Goal: Task Accomplishment & Management: Use online tool/utility

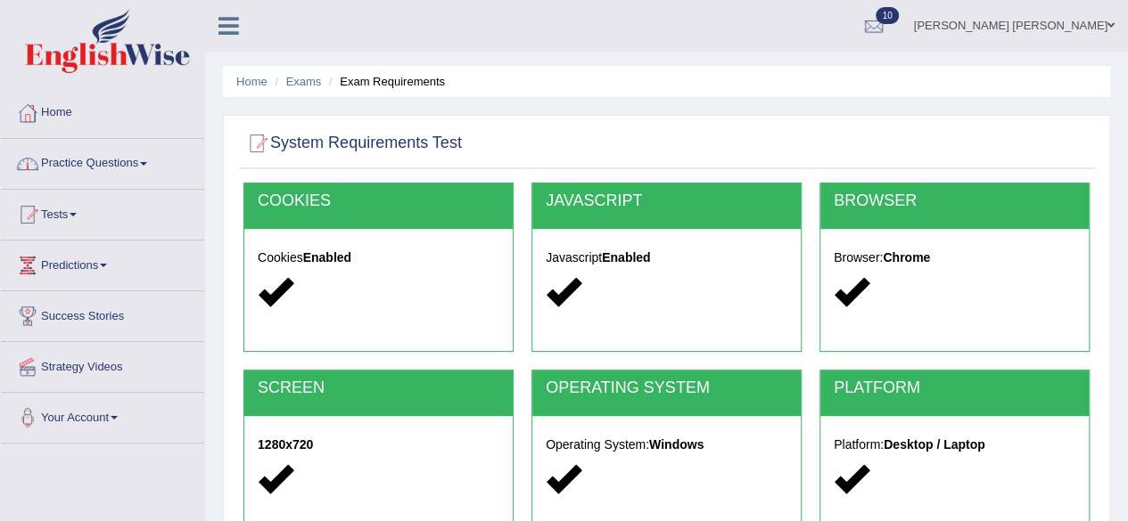
click at [61, 111] on link "Home" at bounding box center [102, 110] width 203 height 45
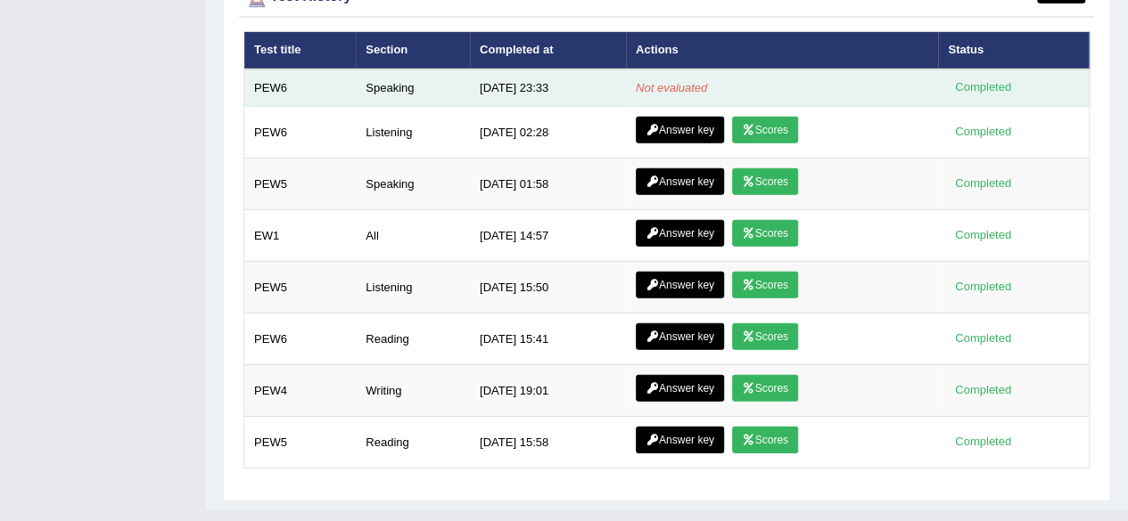
click at [669, 70] on td "Not evaluated" at bounding box center [782, 88] width 312 height 37
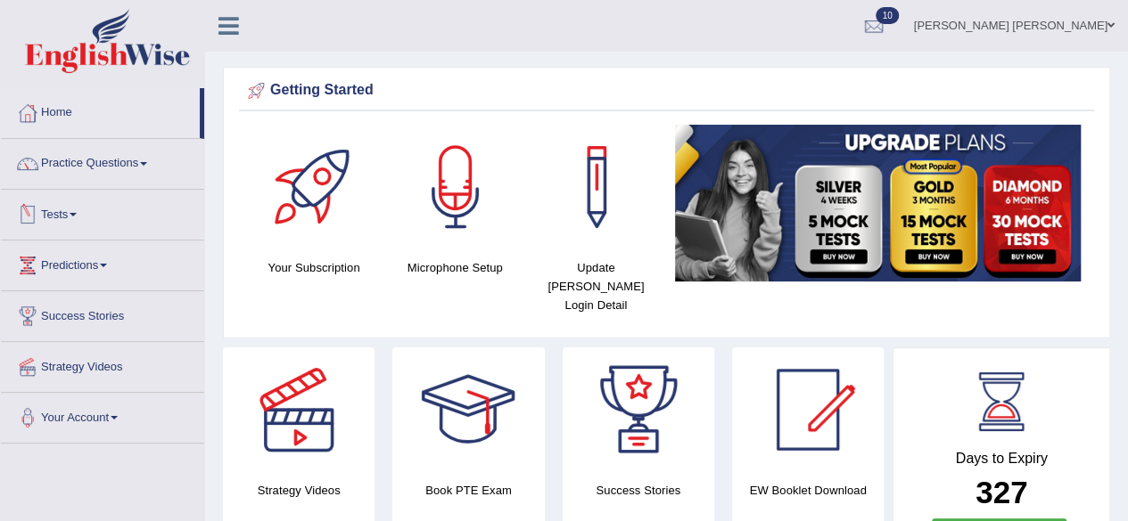
click at [71, 211] on link "Tests" at bounding box center [102, 212] width 203 height 45
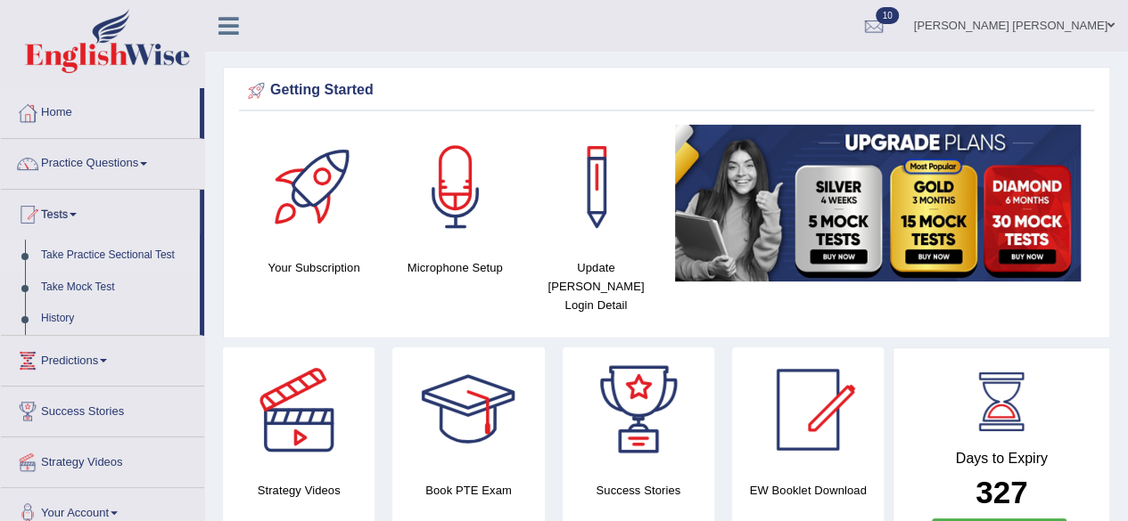
click at [119, 252] on link "Take Practice Sectional Test" at bounding box center [116, 256] width 167 height 32
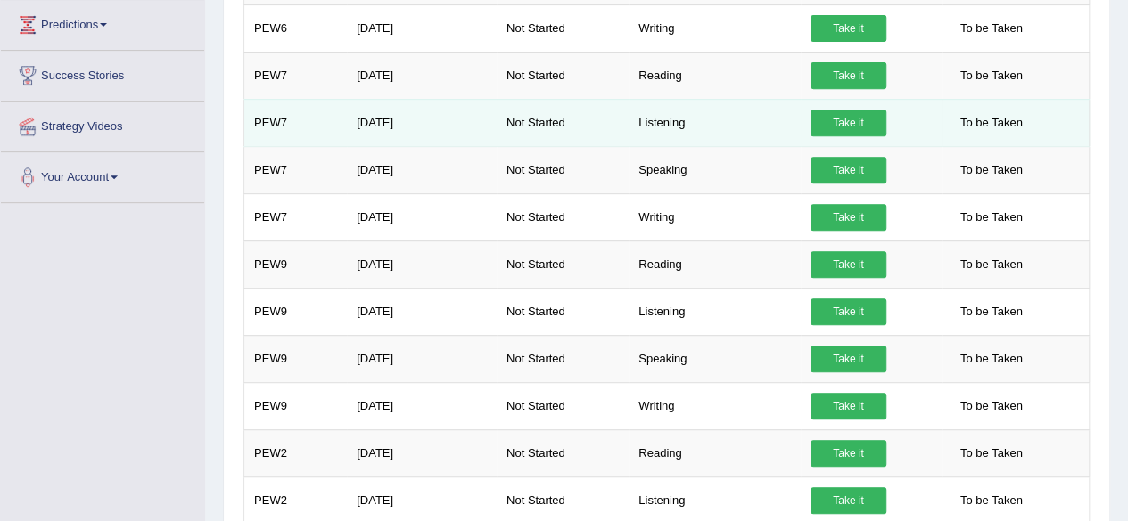
click at [857, 117] on link "Take it" at bounding box center [848, 123] width 76 height 27
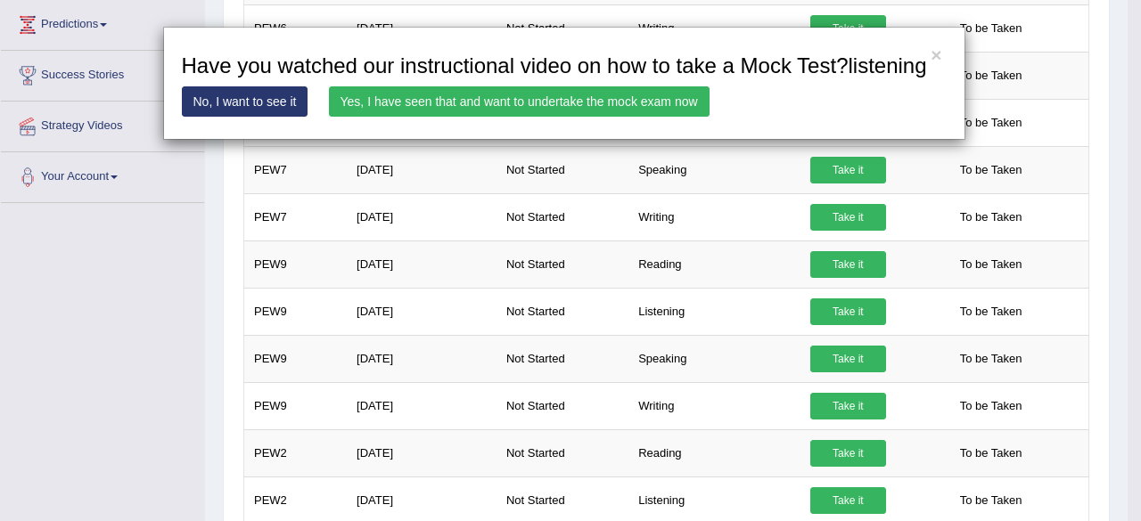
click at [579, 104] on link "Yes, I have seen that and want to undertake the mock exam now" at bounding box center [519, 101] width 381 height 30
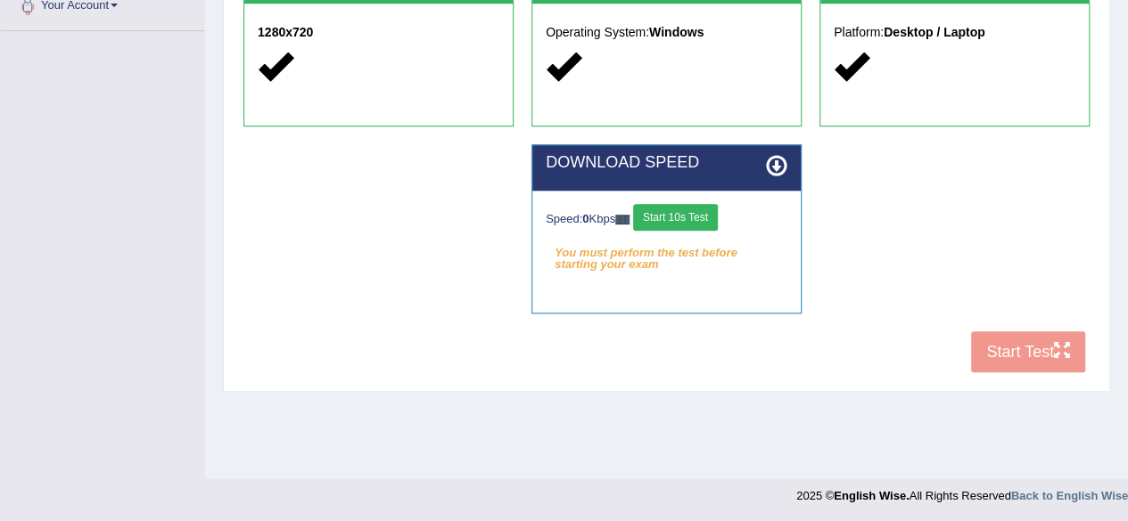
scroll to position [414, 0]
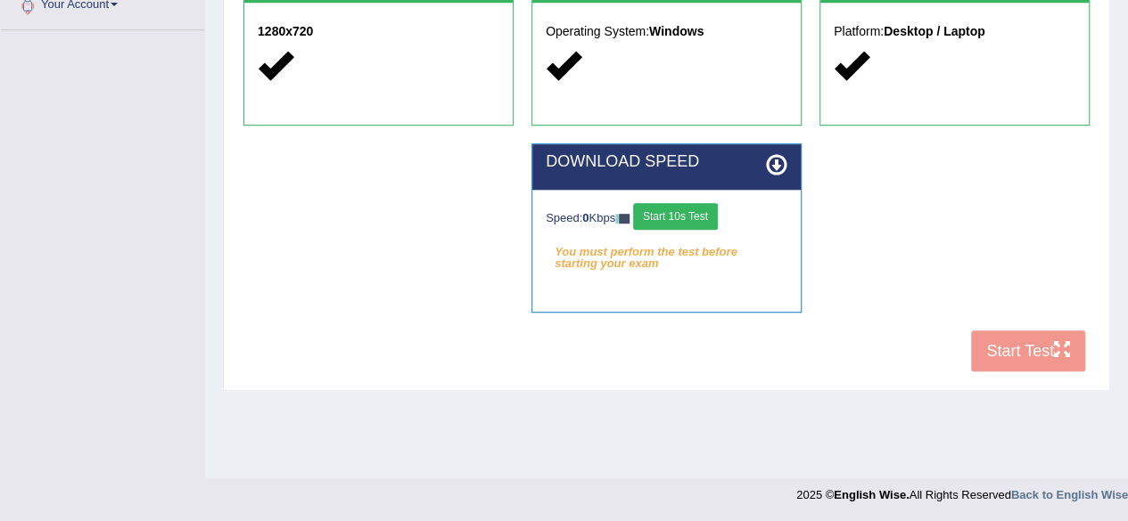
click at [692, 219] on button "Start 10s Test" at bounding box center [675, 216] width 85 height 27
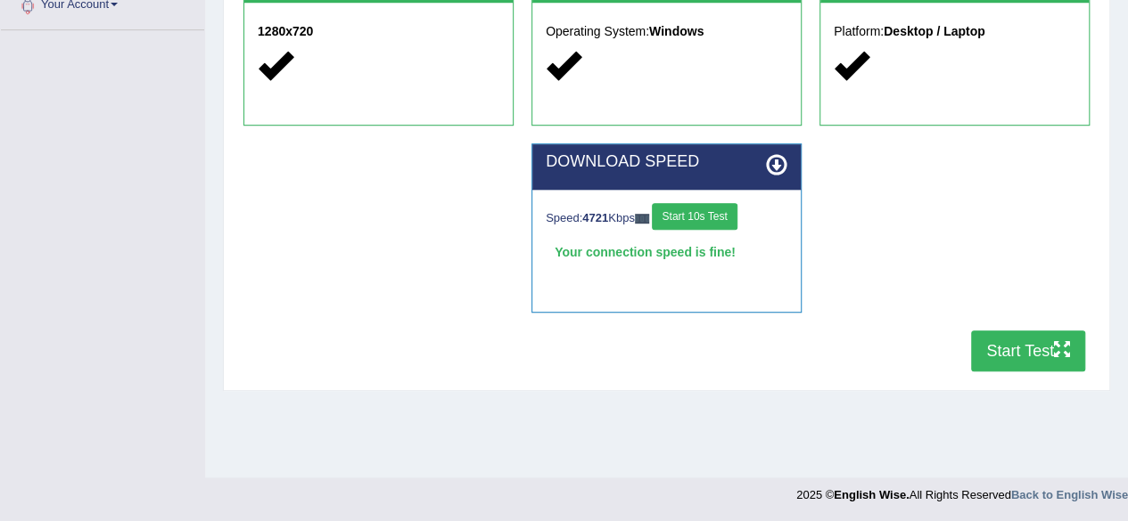
click at [1001, 341] on button "Start Test" at bounding box center [1028, 351] width 114 height 41
